Goal: Transaction & Acquisition: Download file/media

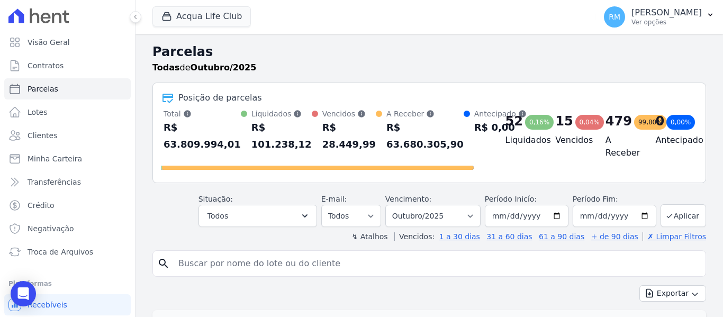
select select
click at [68, 255] on span "Troca de Arquivos" at bounding box center [61, 252] width 66 height 11
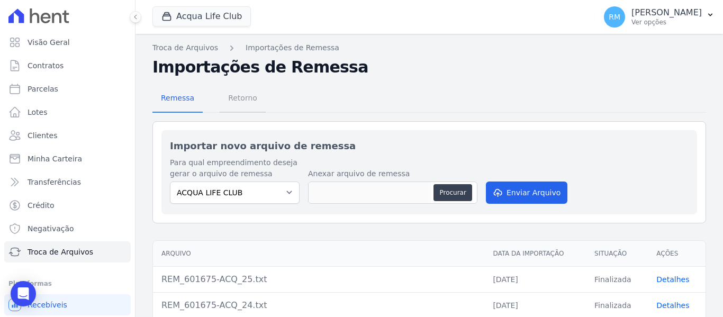
click at [242, 99] on span "Retorno" at bounding box center [243, 97] width 42 height 21
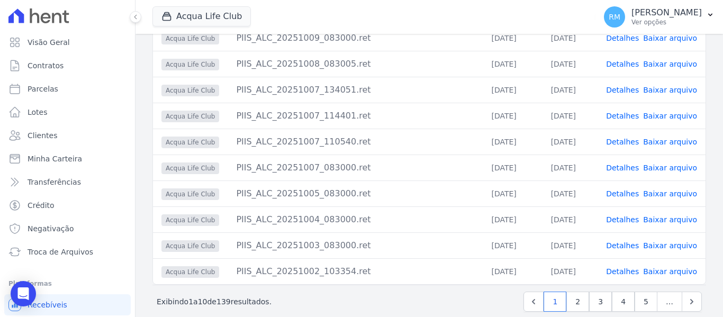
scroll to position [152, 0]
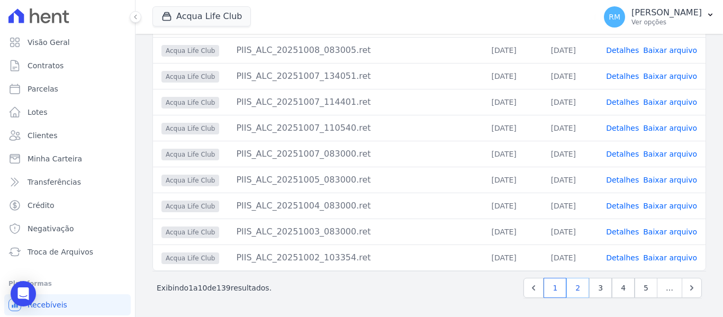
click at [577, 291] on link "2" at bounding box center [577, 288] width 23 height 20
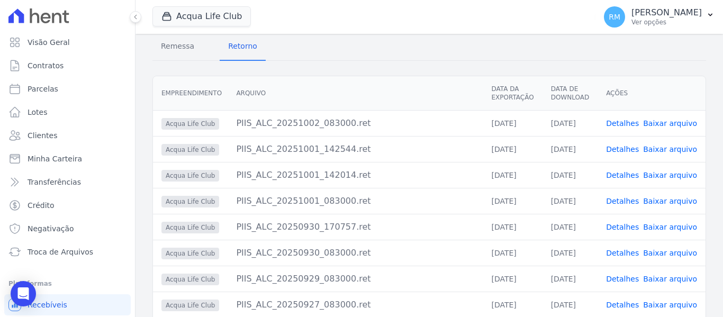
scroll to position [106, 0]
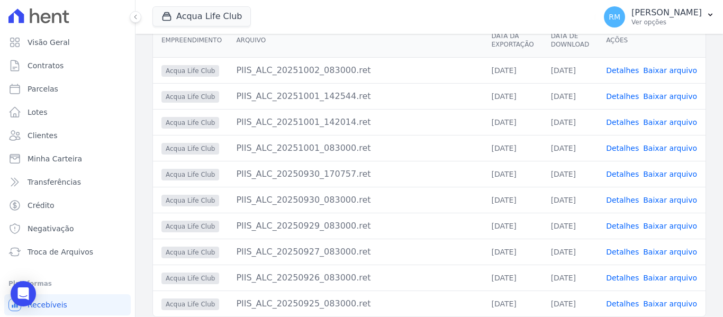
click at [629, 201] on link "Detalhes" at bounding box center [622, 200] width 33 height 8
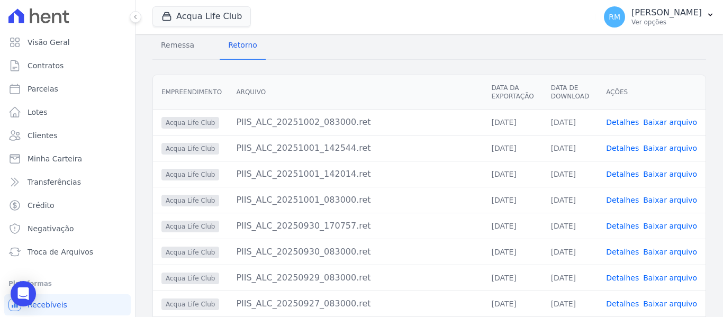
scroll to position [152, 0]
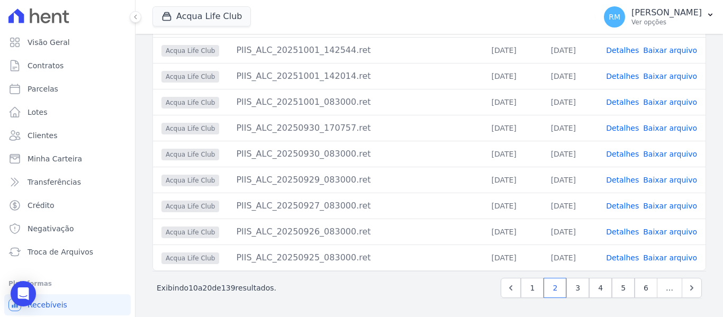
click at [626, 127] on link "Detalhes" at bounding box center [622, 128] width 33 height 8
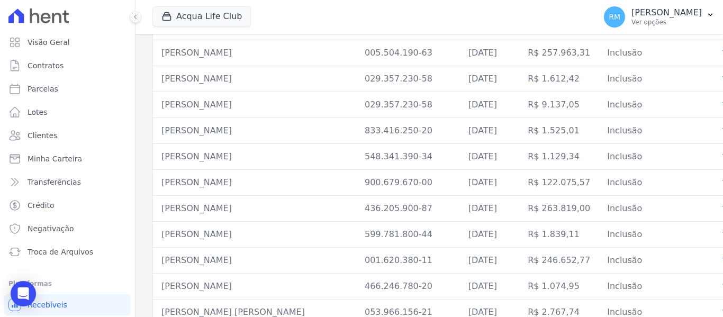
scroll to position [1211, 0]
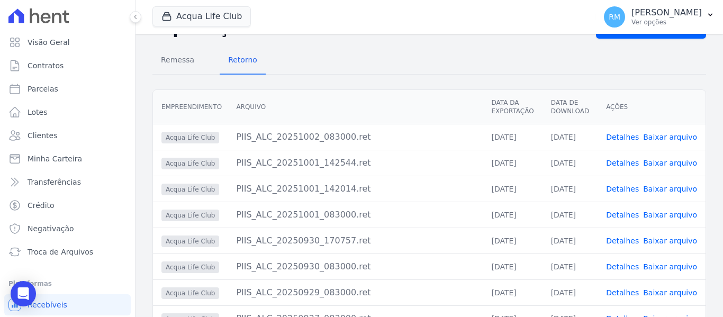
scroll to position [152, 0]
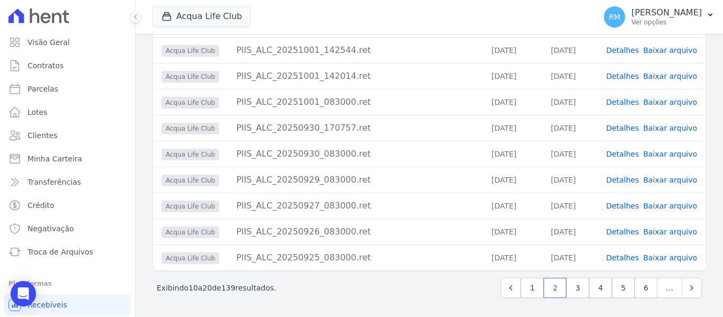
click at [662, 130] on link "Baixar arquivo" at bounding box center [670, 128] width 54 height 8
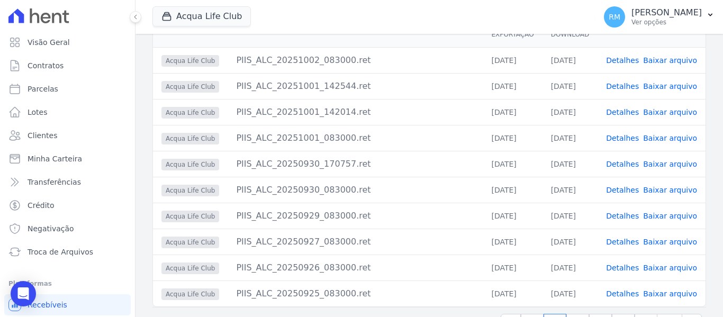
scroll to position [99, 0]
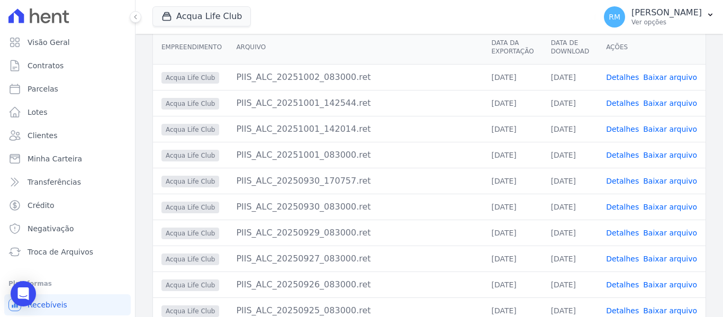
click at [660, 153] on link "Baixar arquivo" at bounding box center [670, 155] width 54 height 8
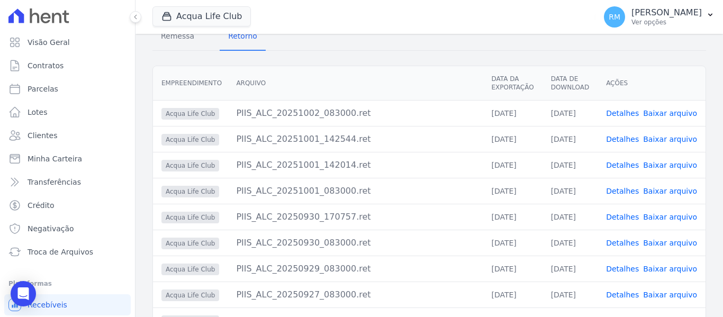
scroll to position [46, 0]
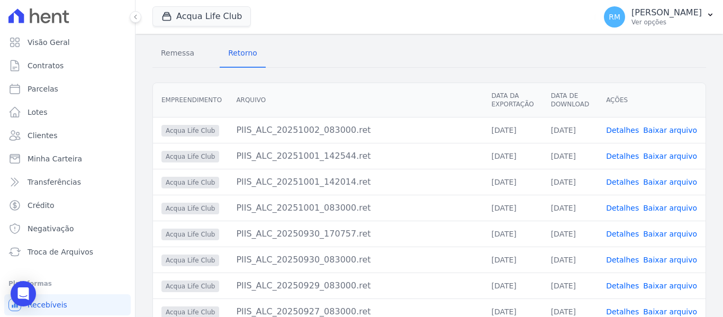
click at [623, 205] on link "Detalhes" at bounding box center [622, 208] width 33 height 8
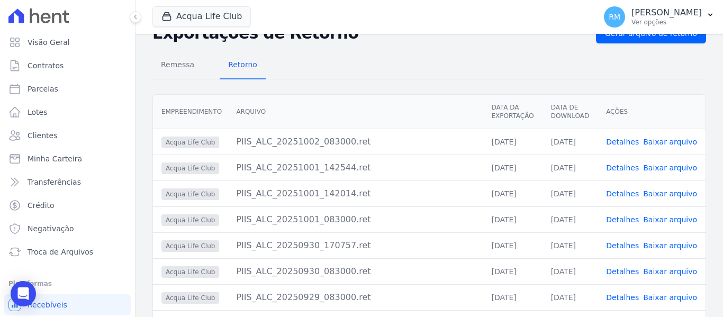
scroll to position [53, 0]
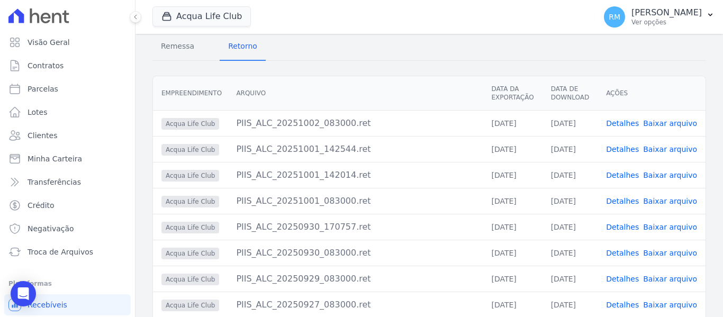
drag, startPoint x: 663, startPoint y: 200, endPoint x: 663, endPoint y: 189, distance: 10.6
click at [663, 200] on link "Baixar arquivo" at bounding box center [670, 201] width 54 height 8
click at [664, 173] on link "Baixar arquivo" at bounding box center [670, 175] width 54 height 8
click at [662, 147] on link "Baixar arquivo" at bounding box center [670, 149] width 54 height 8
click at [667, 123] on link "Baixar arquivo" at bounding box center [670, 123] width 54 height 8
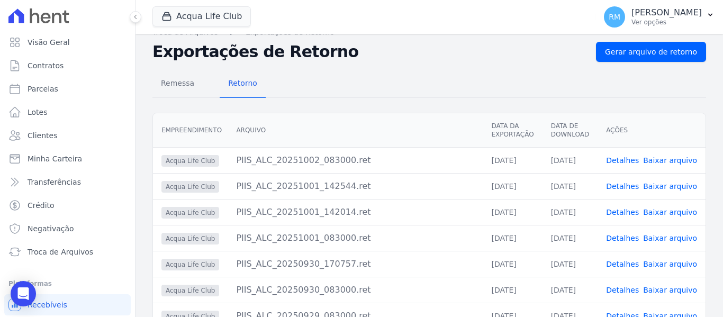
scroll to position [0, 0]
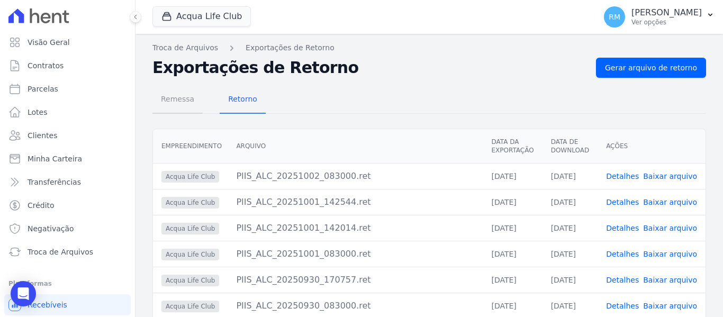
click at [179, 102] on span "Remessa" at bounding box center [178, 98] width 46 height 21
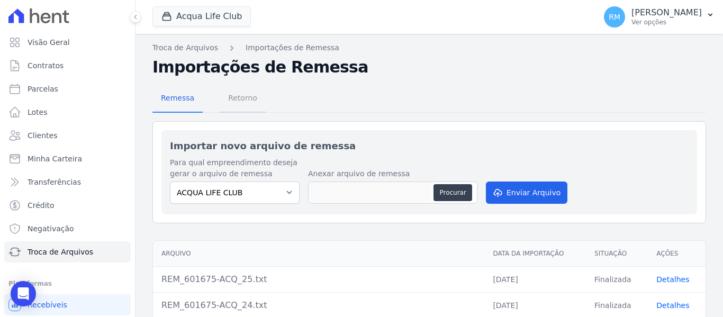
click at [241, 96] on span "Retorno" at bounding box center [243, 97] width 42 height 21
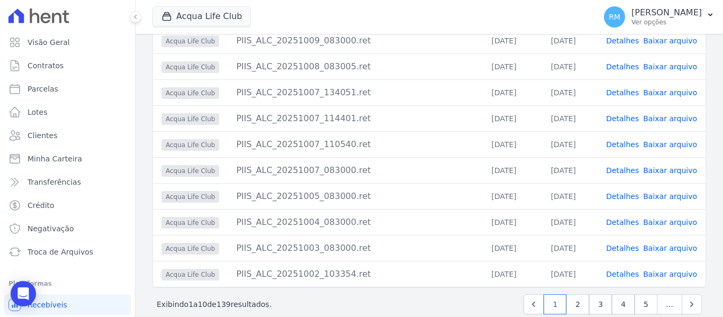
scroll to position [152, 0]
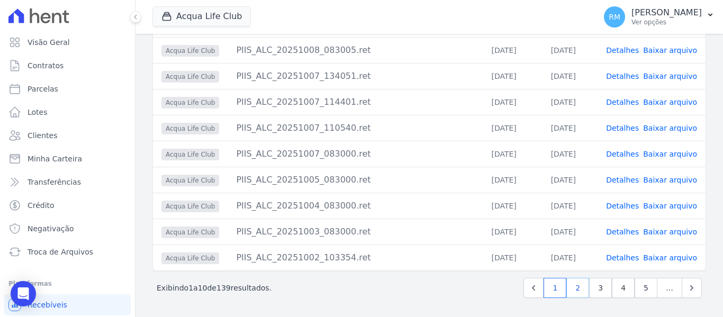
click at [572, 289] on link "2" at bounding box center [577, 288] width 23 height 20
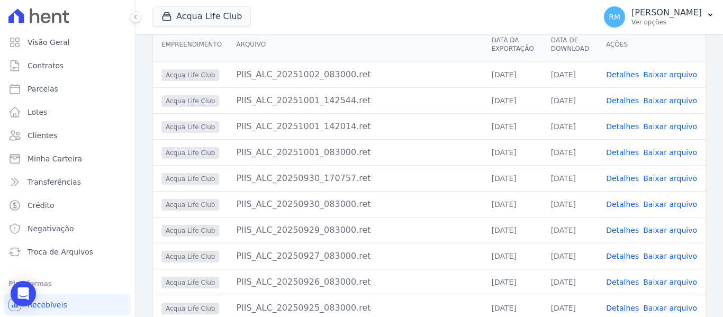
scroll to position [106, 0]
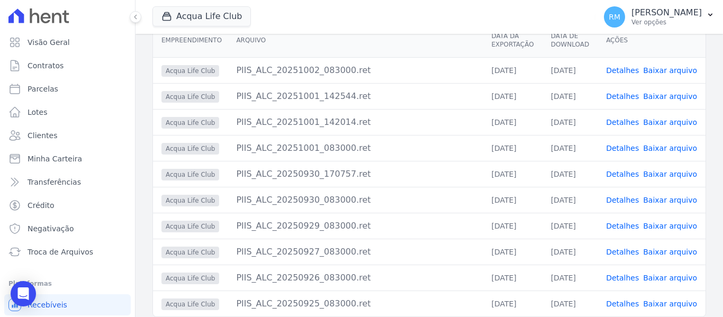
click at [657, 150] on link "Baixar arquivo" at bounding box center [670, 148] width 54 height 8
click at [700, 112] on div "Empreendimento [GEOGRAPHIC_DATA] Data da Exportação Data de Download Ações Acqu…" at bounding box center [430, 170] width 588 height 303
click at [649, 122] on link "Baixar arquivo" at bounding box center [670, 122] width 54 height 8
click at [660, 98] on link "Baixar arquivo" at bounding box center [670, 96] width 54 height 8
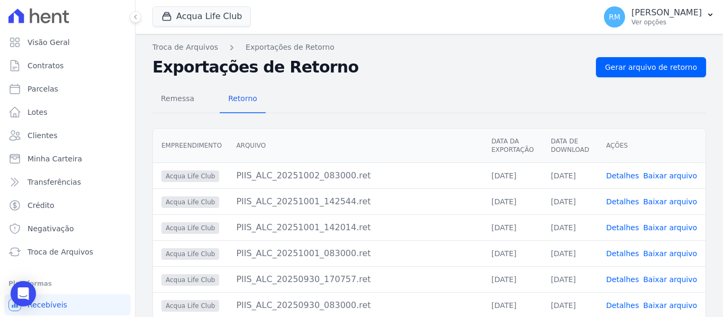
scroll to position [152, 0]
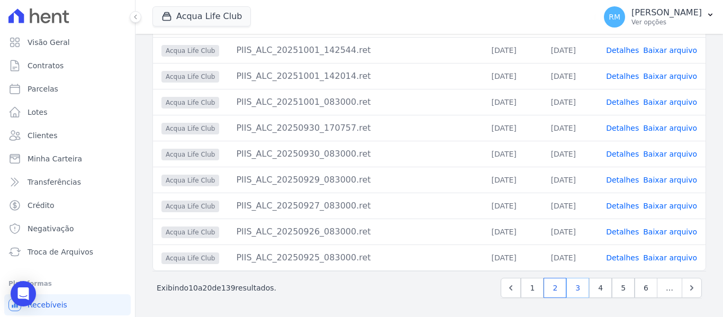
click at [571, 286] on link "3" at bounding box center [577, 288] width 23 height 20
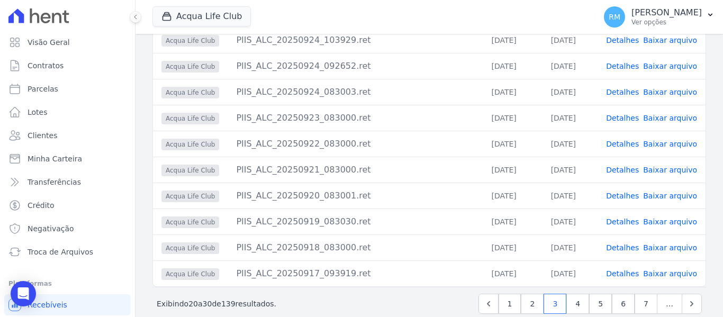
scroll to position [152, 0]
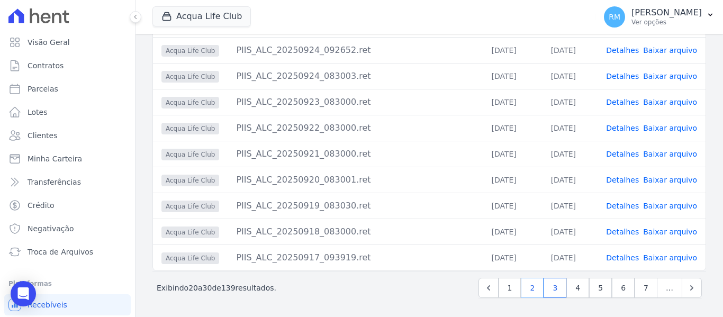
click at [529, 290] on link "2" at bounding box center [532, 288] width 23 height 20
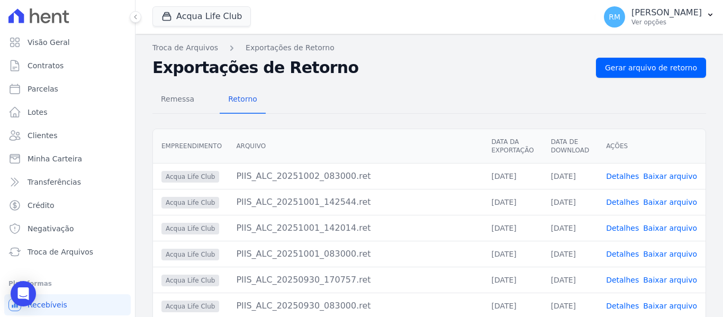
click at [669, 177] on link "Baixar arquivo" at bounding box center [670, 176] width 54 height 8
click at [454, 107] on div "Remessa Retorno" at bounding box center [429, 100] width 554 height 28
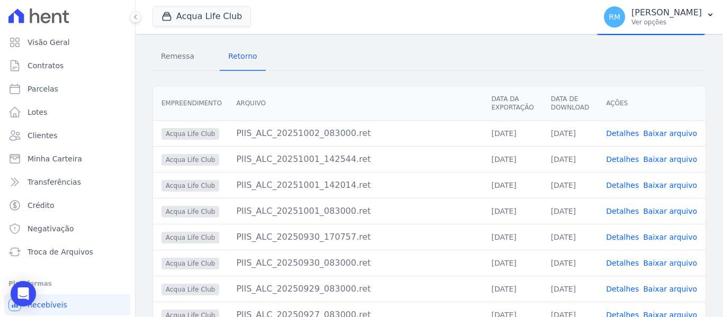
scroll to position [152, 0]
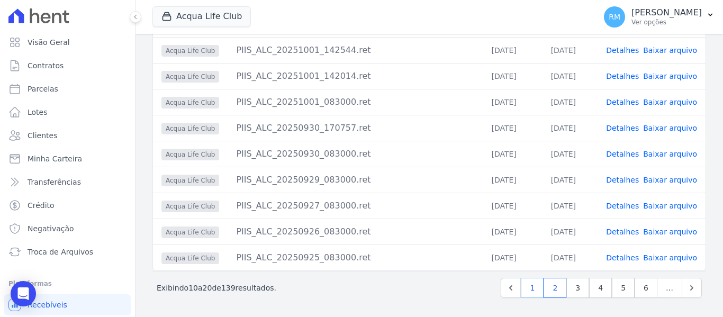
click at [533, 293] on link "1" at bounding box center [532, 288] width 23 height 20
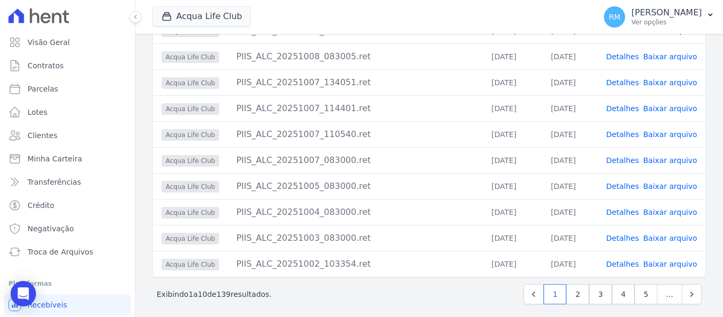
scroll to position [152, 0]
